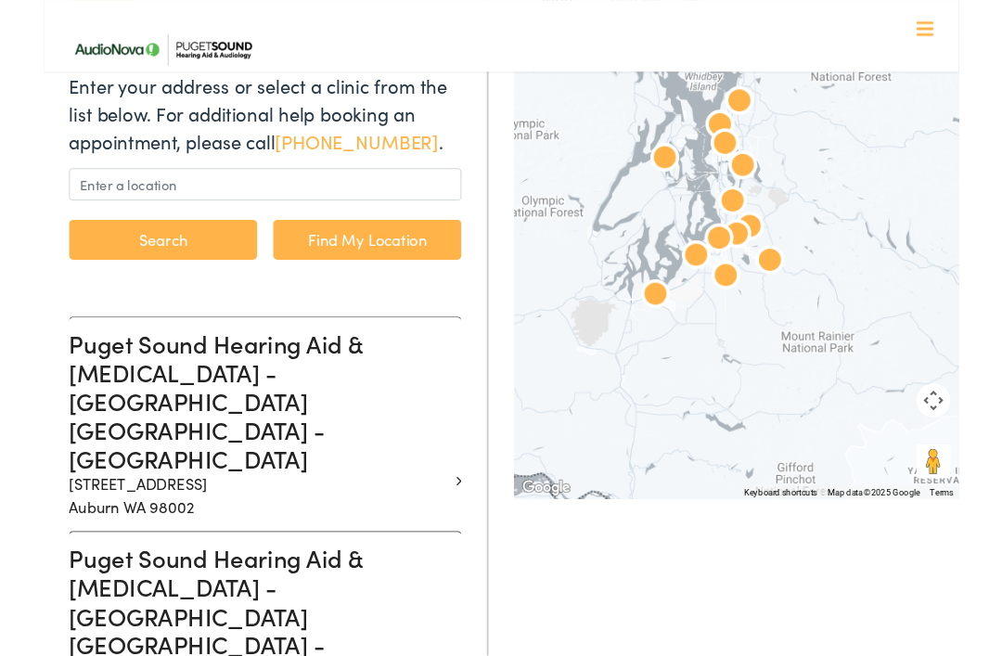
scroll to position [239, 0]
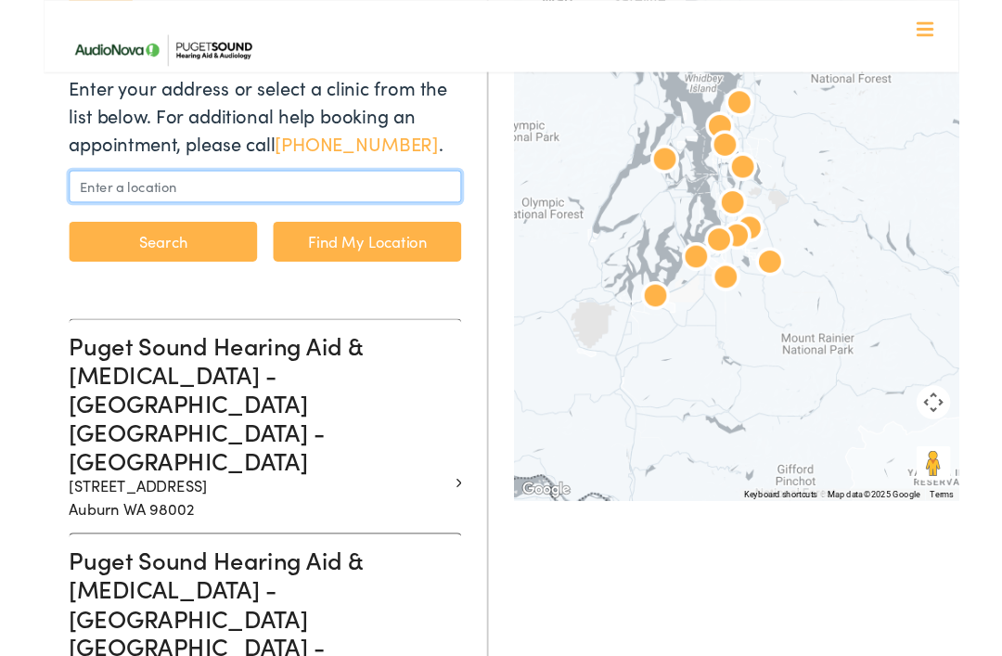
click at [53, 194] on input "text" at bounding box center [243, 204] width 430 height 35
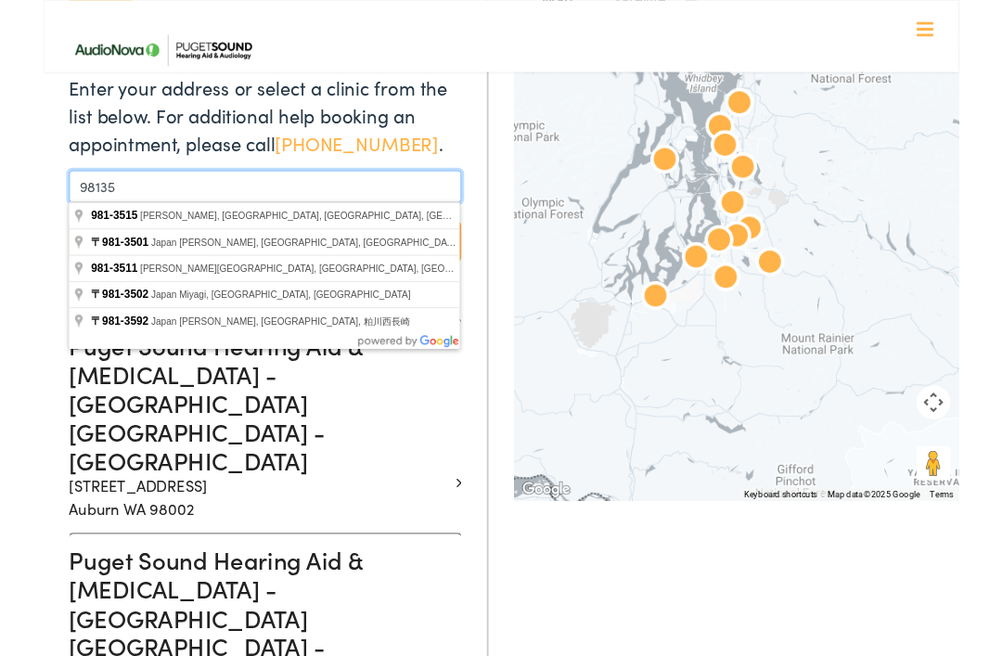
click at [131, 264] on button "Search" at bounding box center [131, 265] width 206 height 44
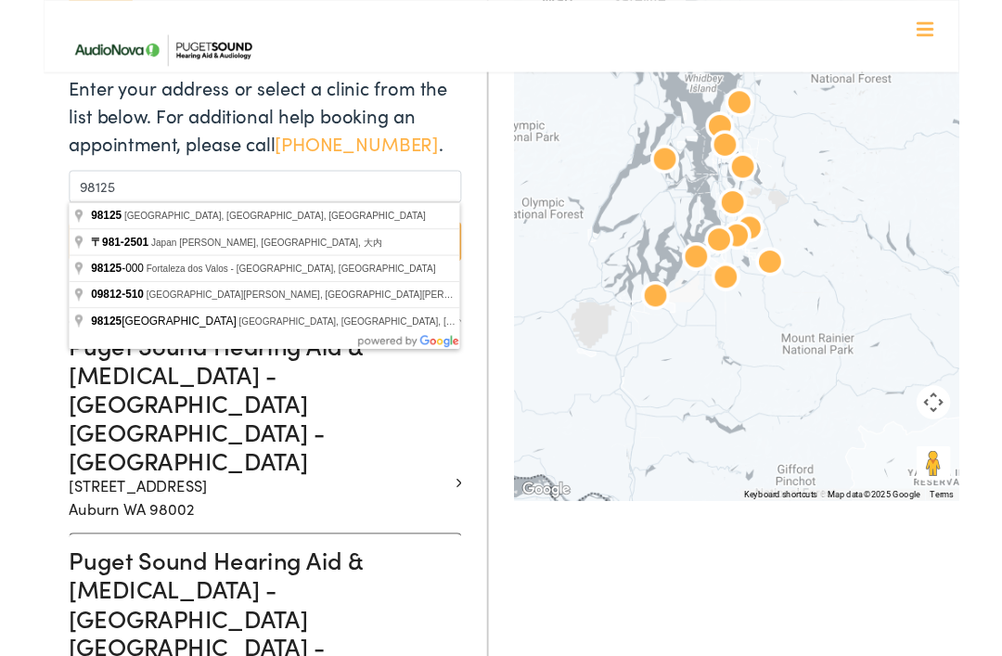
type input "[GEOGRAPHIC_DATA], [GEOGRAPHIC_DATA]"
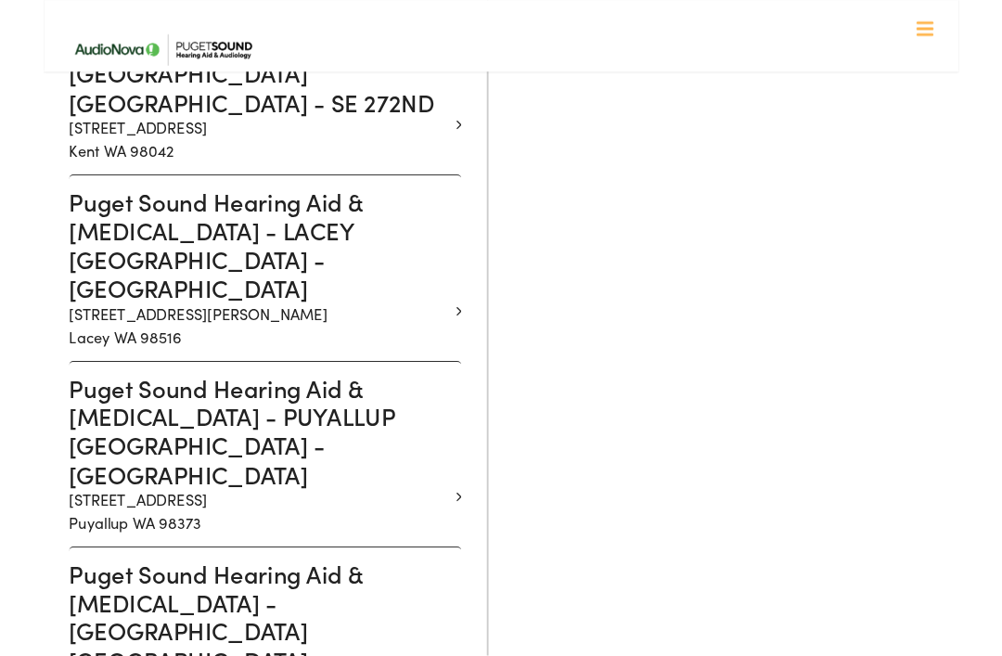
scroll to position [1798, 0]
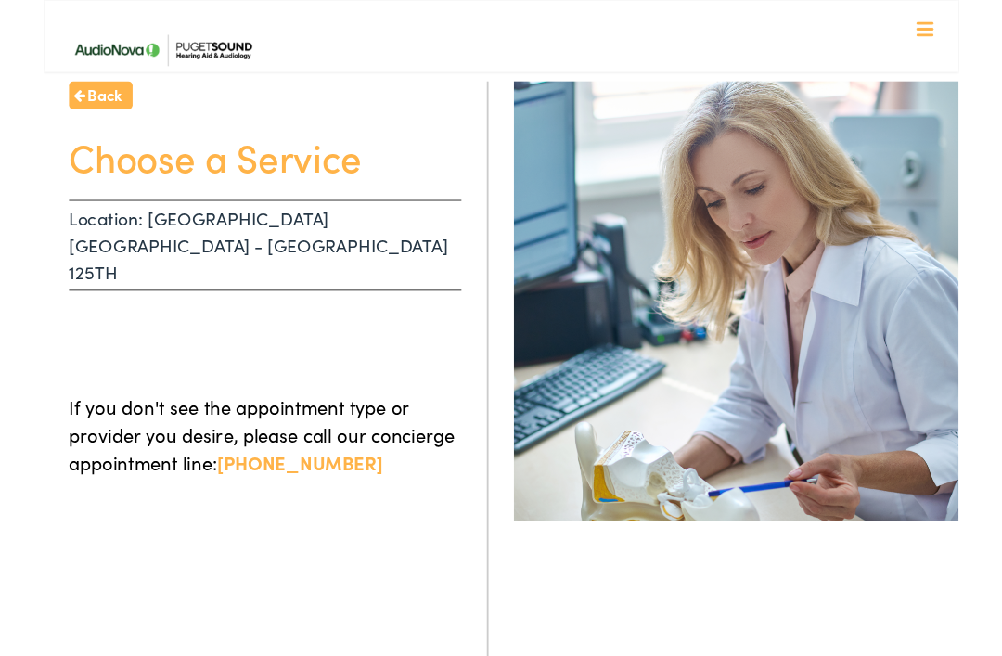
scroll to position [129, 0]
